Goal: Find specific page/section: Find specific page/section

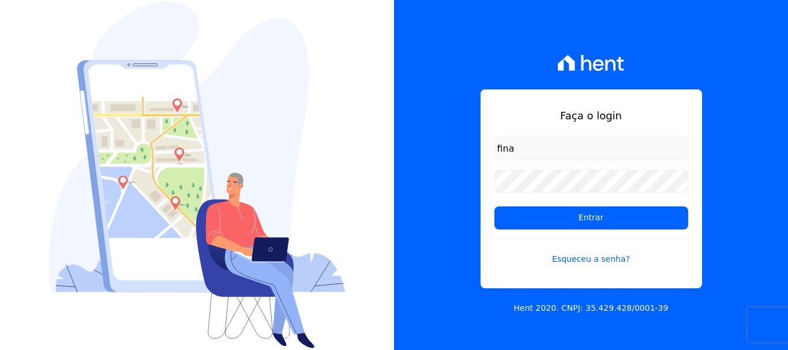
type input "[EMAIL_ADDRESS][DOMAIN_NAME]"
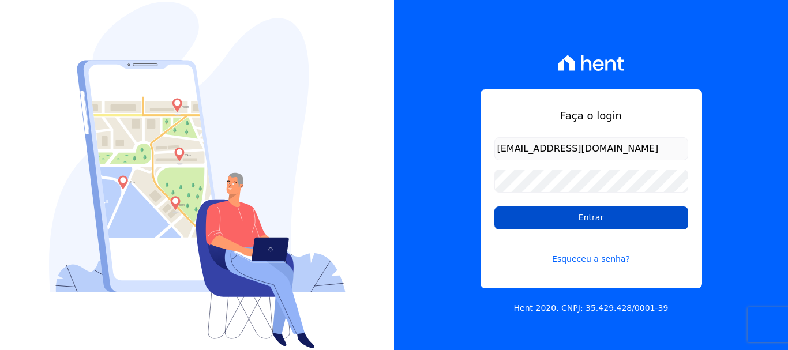
click at [607, 217] on input "Entrar" at bounding box center [591, 217] width 194 height 23
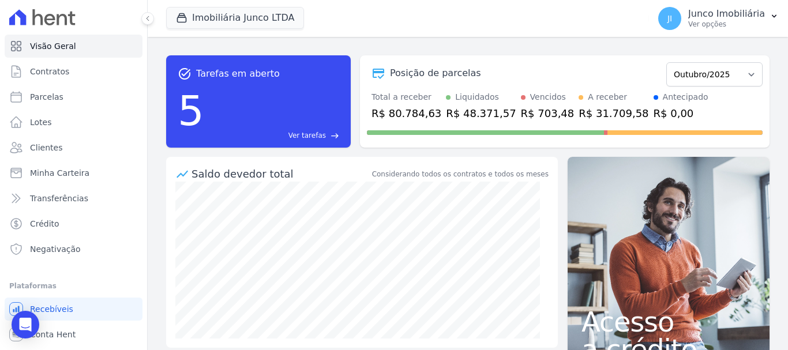
click at [58, 59] on ul "Visão Geral Contratos [GEOGRAPHIC_DATA] Lotes Clientes Minha Carteira Transferê…" at bounding box center [74, 148] width 138 height 226
click at [59, 68] on span "Contratos" at bounding box center [49, 72] width 39 height 12
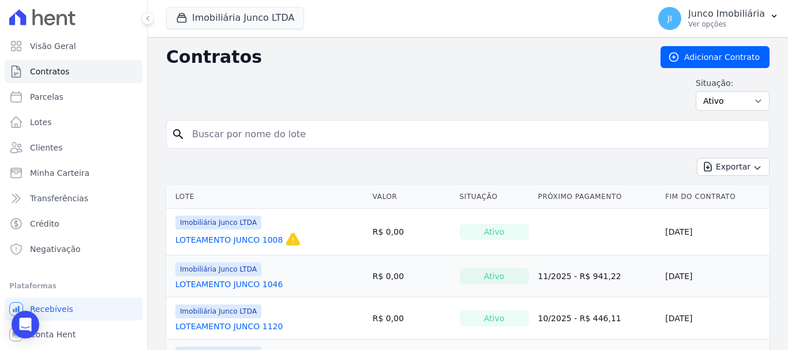
click at [240, 133] on input "search" at bounding box center [474, 134] width 579 height 23
type input "850"
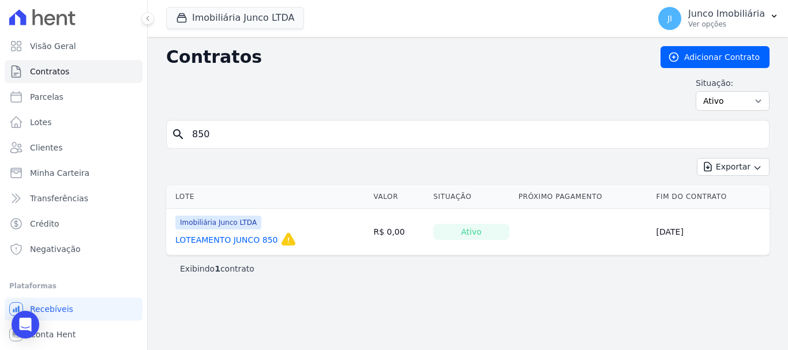
click at [232, 239] on link "LOTEAMENTO JUNCO 850" at bounding box center [226, 240] width 103 height 12
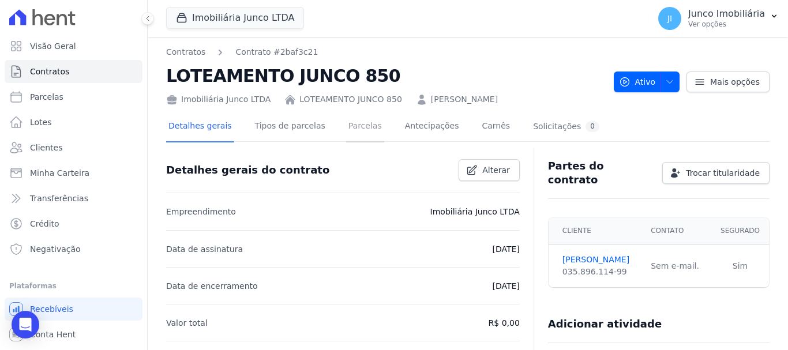
click at [354, 126] on link "Parcelas" at bounding box center [365, 127] width 38 height 31
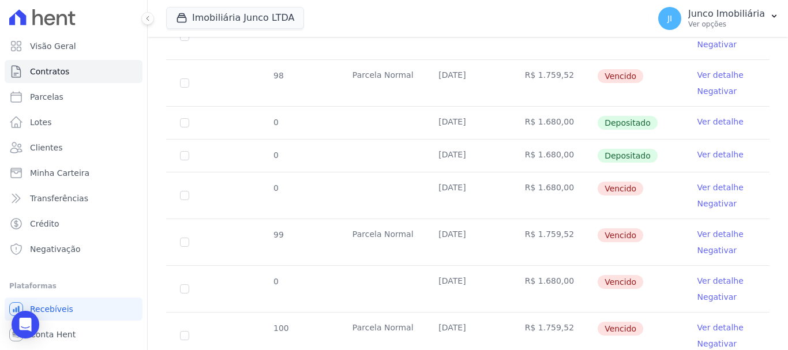
scroll to position [483, 0]
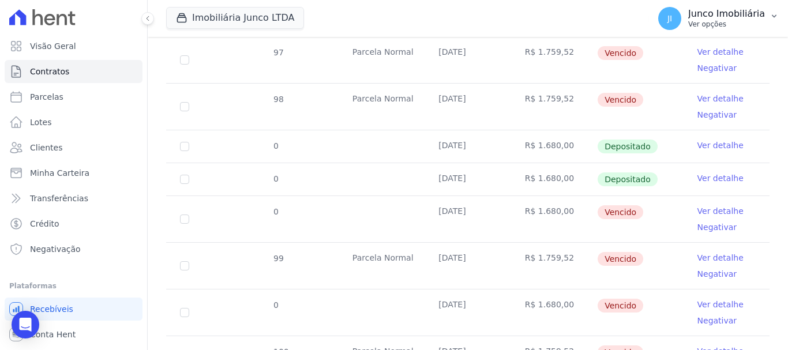
click at [716, 28] on p "Ver opções" at bounding box center [726, 24] width 77 height 9
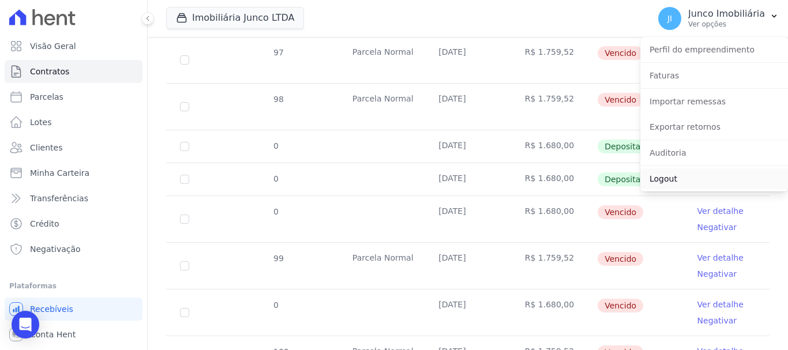
click at [670, 178] on link "Logout" at bounding box center [714, 178] width 148 height 21
